Goal: Task Accomplishment & Management: Complete application form

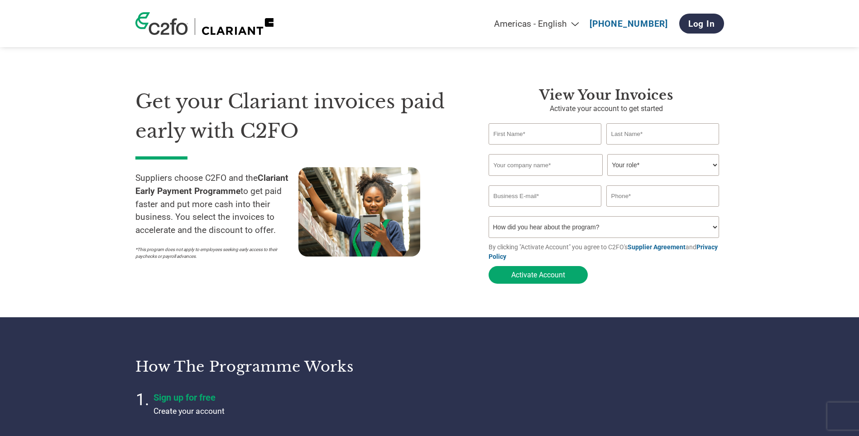
select select "en-[GEOGRAPHIC_DATA]"
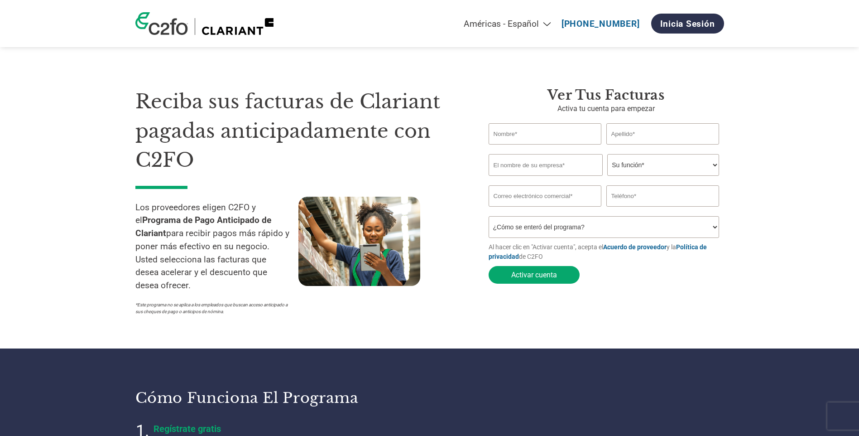
click at [519, 137] on input "text" at bounding box center [545, 133] width 113 height 21
type input "[PERSON_NAME]"
type input "1 - 50 employees"
type input "[EMAIL_ADDRESS][DOMAIN_NAME]"
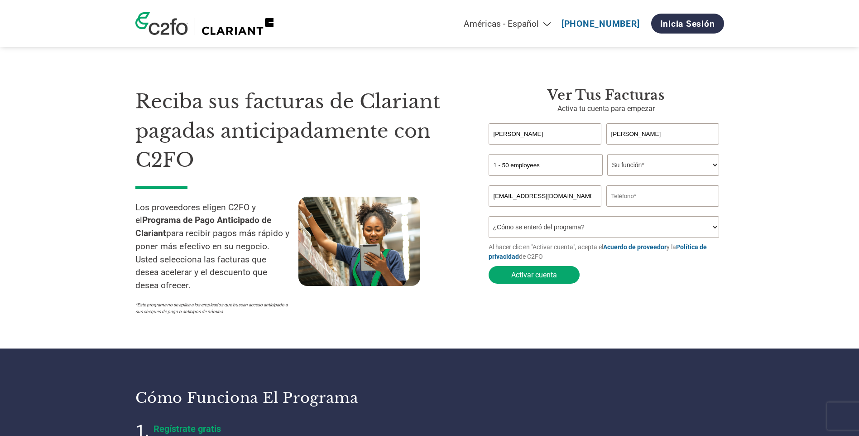
type input "918308825"
click at [554, 165] on input "1 - 50 employees" at bounding box center [546, 165] width 114 height 22
drag, startPoint x: 554, startPoint y: 165, endPoint x: 332, endPoint y: 147, distance: 223.6
click at [332, 147] on div "Reciba sus facturas de Clariant pagadas anticipadamente con C2FO Los proveedore…" at bounding box center [429, 185] width 589 height 269
type input "ALRO MANTENIMIENTO, S.L."
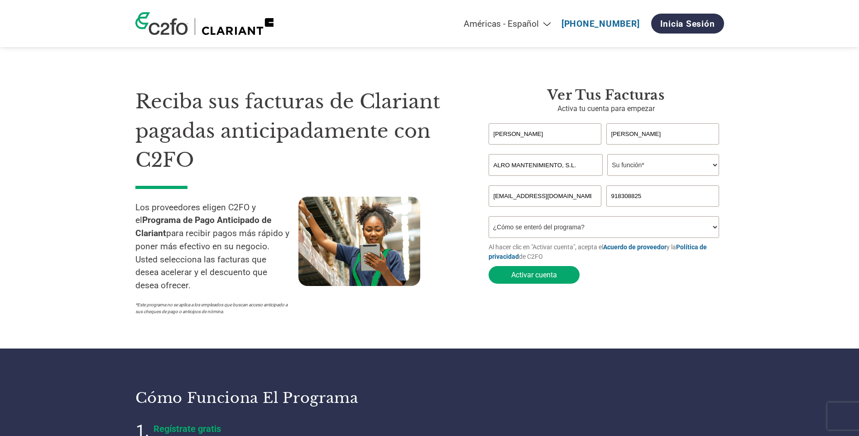
click at [715, 165] on select "Su función* CFO Controlador Gerente de crédito Director de Finanzas Tesorero Co…" at bounding box center [663, 165] width 112 height 22
drag, startPoint x: 561, startPoint y: 132, endPoint x: 256, endPoint y: 138, distance: 304.9
click at [256, 138] on div "Reciba sus facturas de Clariant pagadas anticipadamente con C2FO Los proveedore…" at bounding box center [429, 185] width 589 height 269
type input "[PERSON_NAME]"
click at [676, 135] on input "[PERSON_NAME]" at bounding box center [663, 133] width 113 height 21
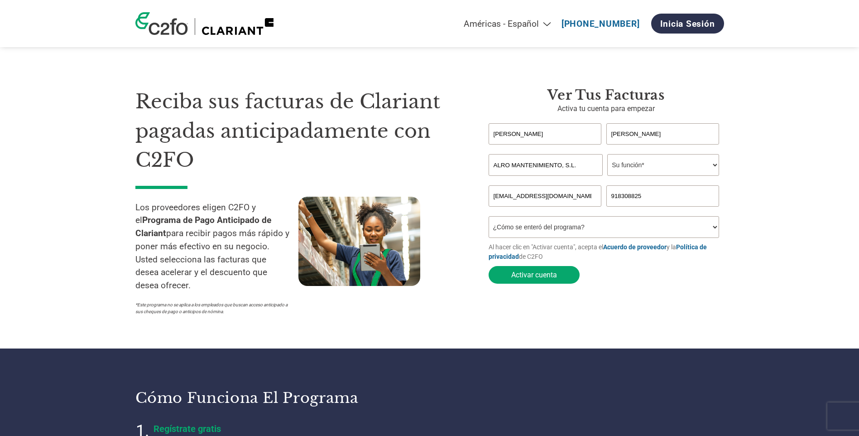
drag, startPoint x: 676, startPoint y: 135, endPoint x: 557, endPoint y: 128, distance: 119.3
click at [557, 128] on div "[PERSON_NAME] Del [PERSON_NAME]" at bounding box center [607, 133] width 236 height 21
type input "[PERSON_NAME]"
click at [716, 166] on select "Su función* CFO Controlador Gerente de crédito Director de Finanzas Tesorero Co…" at bounding box center [663, 165] width 112 height 22
select select "ACCOUNTING"
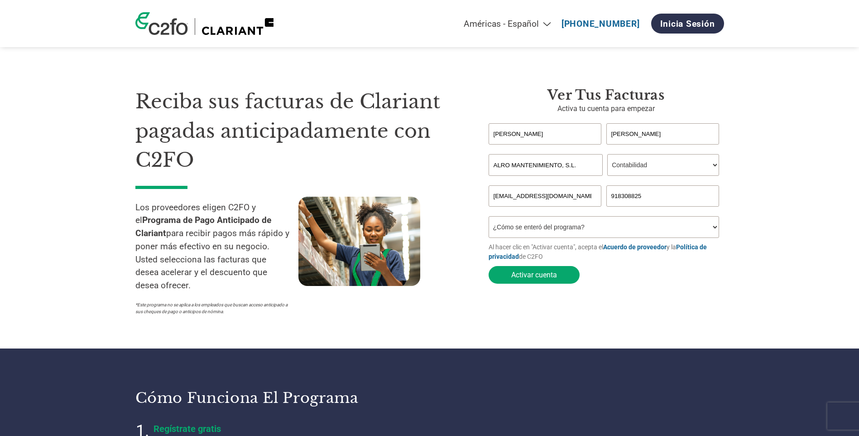
click at [607, 155] on select "Su función* CFO Controlador Gerente de crédito Director de Finanzas Tesorero Co…" at bounding box center [663, 165] width 112 height 22
click at [617, 226] on select "¿Cómo se enteró del programa? Recibí una carta Correo electrónico Redes sociale…" at bounding box center [604, 227] width 231 height 22
select select "Email"
click at [489, 219] on select "¿Cómo se enteró del programa? Recibí una carta Correo electrónico Redes sociale…" at bounding box center [604, 227] width 231 height 22
click at [511, 197] on input "[EMAIL_ADDRESS][DOMAIN_NAME]" at bounding box center [545, 195] width 113 height 21
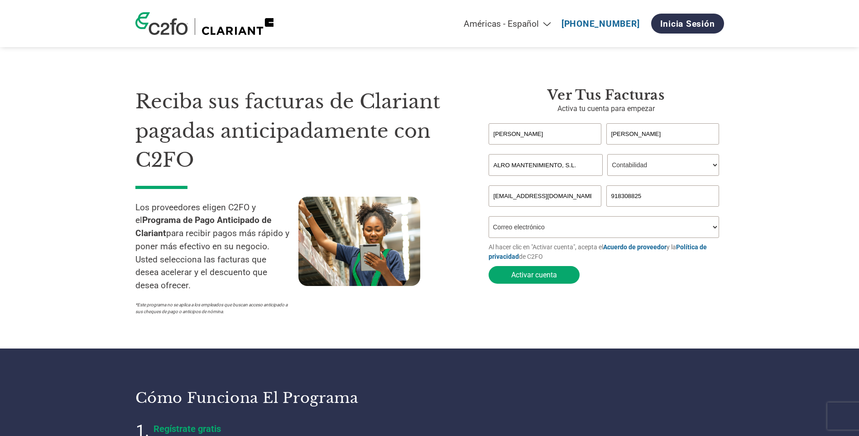
type input "[EMAIL_ADDRESS][DOMAIN_NAME]"
click at [529, 230] on select "¿Cómo se enteró del programa? Recibí una carta Correo electrónico Redes sociale…" at bounding box center [604, 227] width 231 height 22
click at [489, 219] on select "¿Cómo se enteró del programa? Recibí una carta Correo electrónico Redes sociale…" at bounding box center [604, 227] width 231 height 22
click at [520, 278] on button "Activar cuenta" at bounding box center [534, 275] width 91 height 18
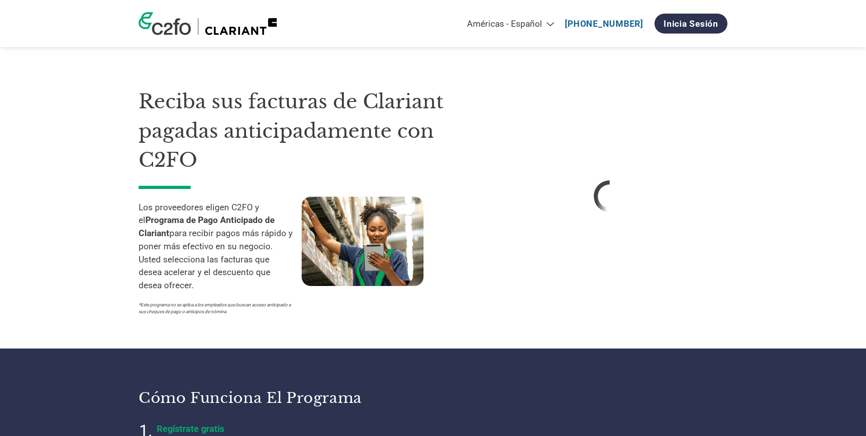
select select "en-[GEOGRAPHIC_DATA]"
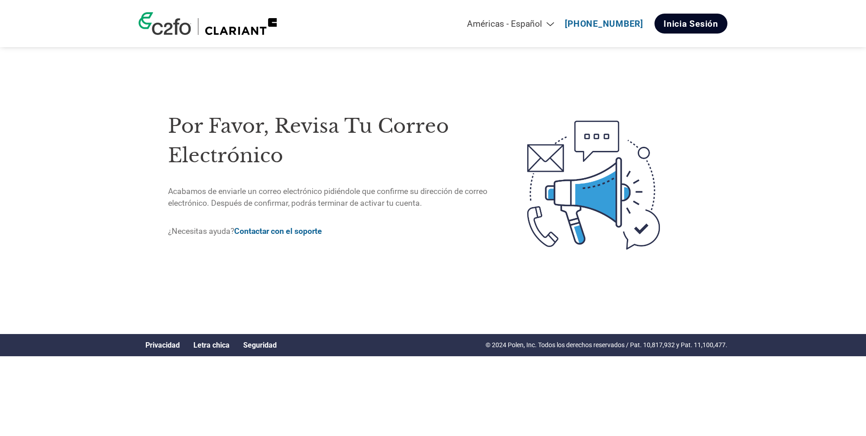
click at [693, 19] on link "Inicia sesión" at bounding box center [691, 24] width 73 height 20
